Goal: Information Seeking & Learning: Learn about a topic

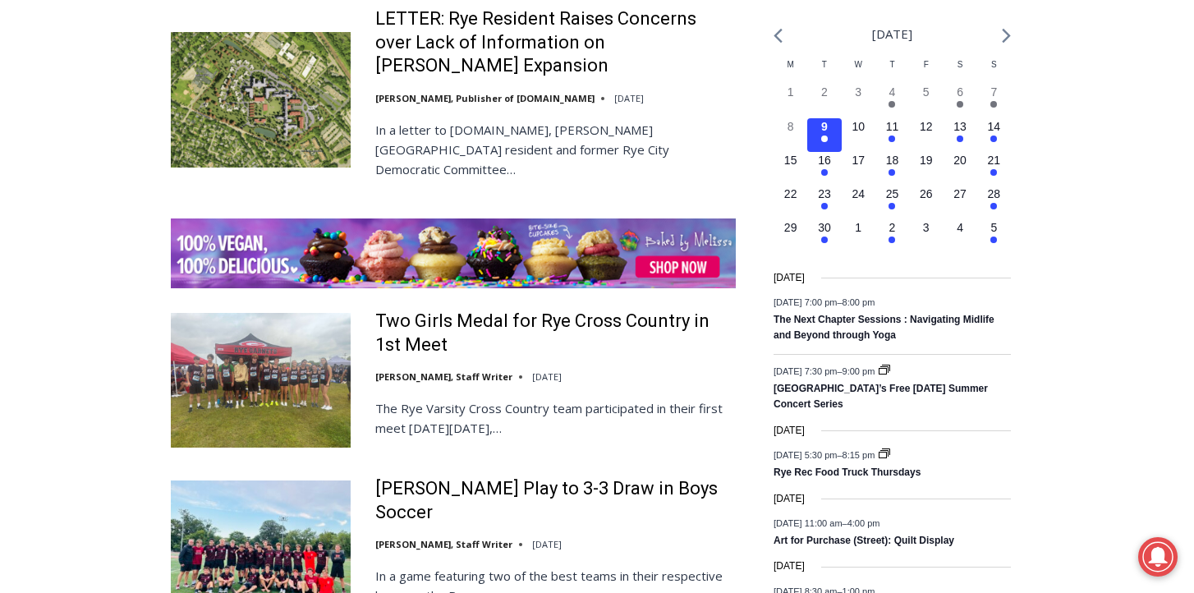
scroll to position [2411, 0]
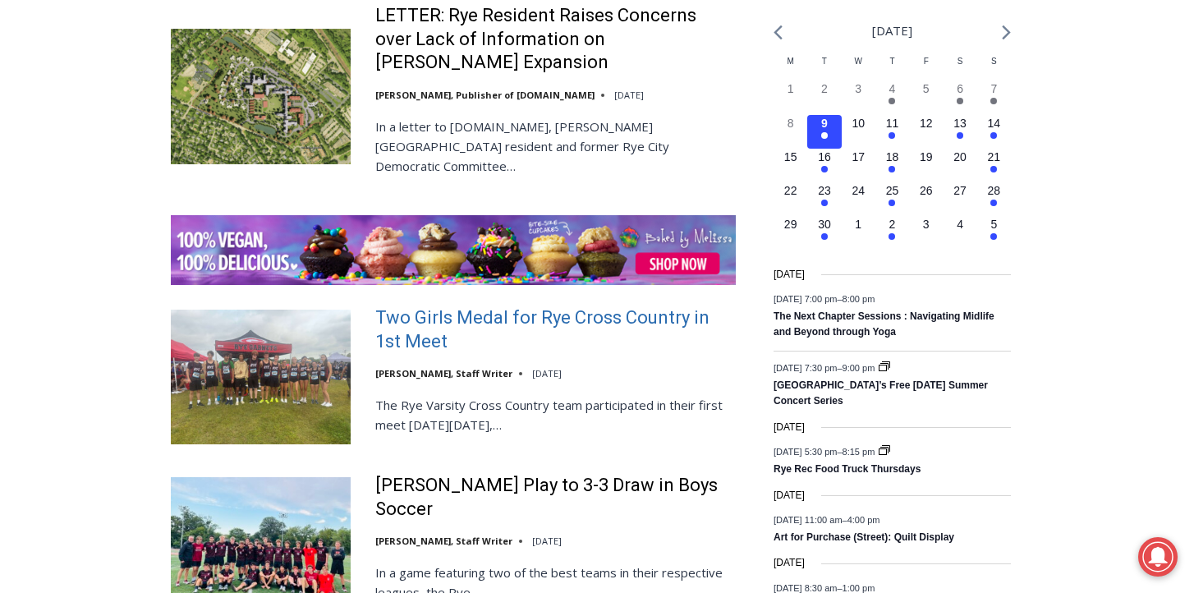
click at [385, 306] on link "Two Girls Medal for Rye Cross Country in 1st Meet" at bounding box center [555, 329] width 360 height 47
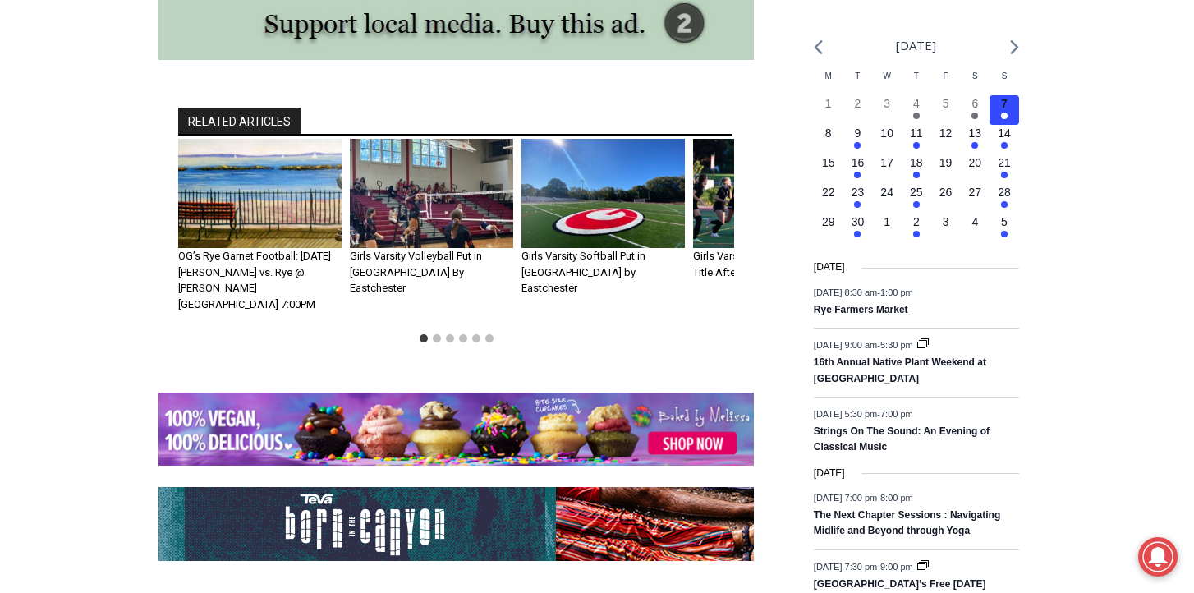
scroll to position [1879, 0]
